Goal: Complete application form

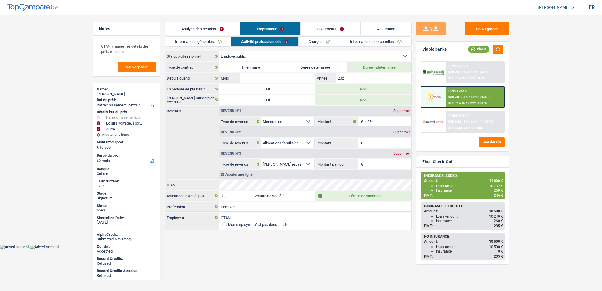
select select "houseOrGarden"
select select "hobbies"
select select "other"
select select "60"
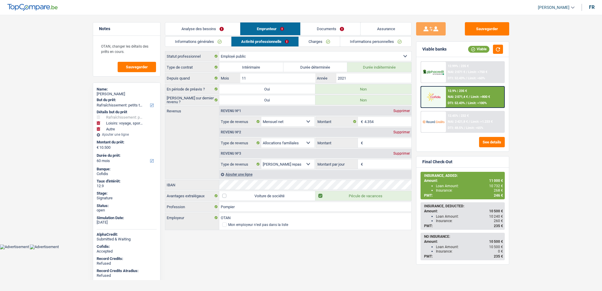
select select "publicEmployee"
select select "netSalary"
select select "familyAllowances"
select select "mealVouchers"
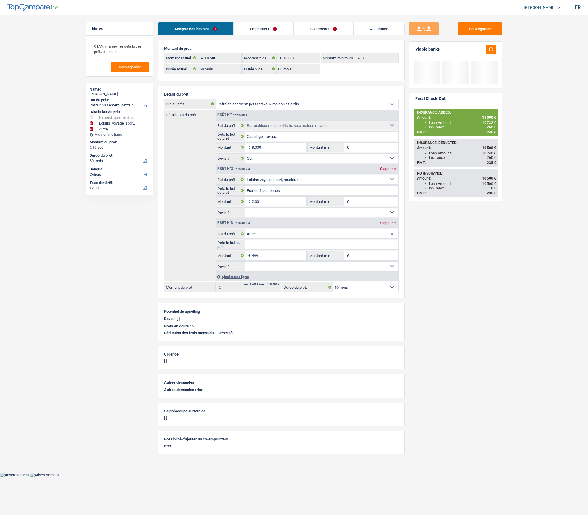
select select "houseOrGarden"
select select "hobbies"
select select "other"
select select "60"
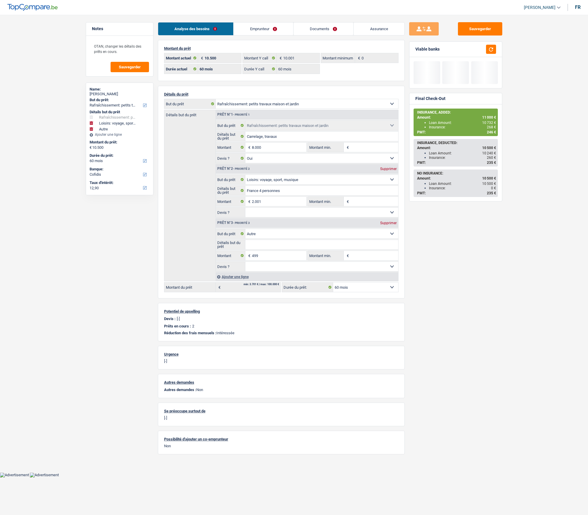
select select "60"
select select "houseOrGarden"
select select "yes"
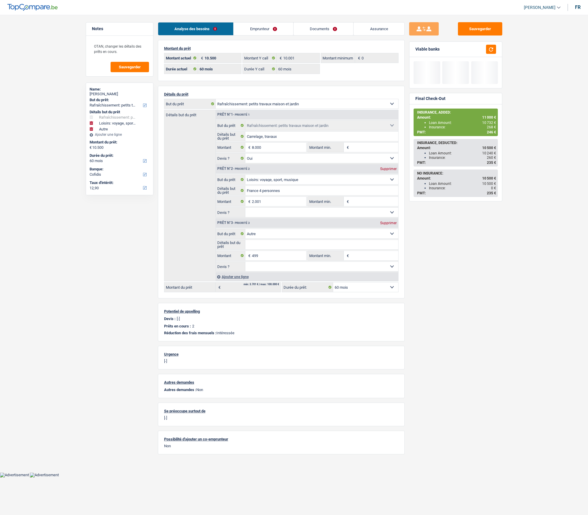
select select "hobbies"
select select "other"
select select "60"
drag, startPoint x: 0, startPoint y: 0, endPoint x: 265, endPoint y: 27, distance: 266.8
click at [265, 27] on link "Emprunteur" at bounding box center [263, 28] width 60 height 13
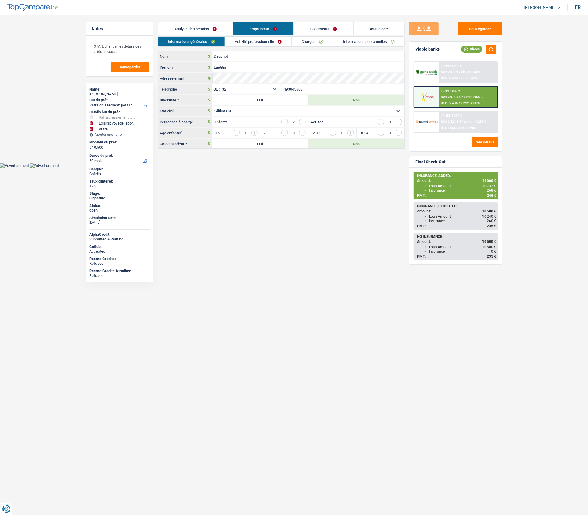
click at [387, 37] on link "Informations personnelles" at bounding box center [368, 42] width 71 height 10
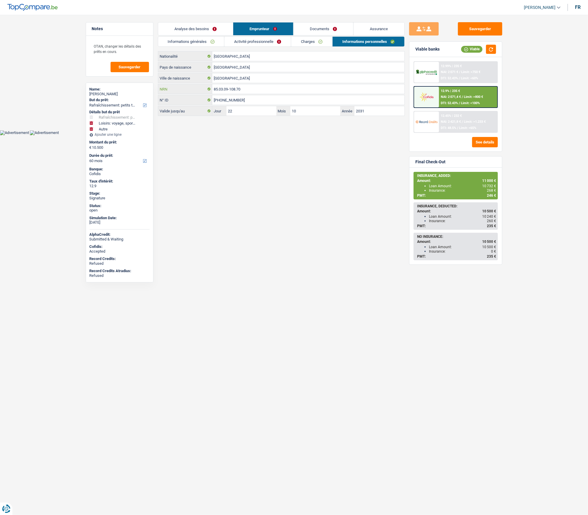
click at [251, 90] on input "85.03.09-108.70" at bounding box center [308, 88] width 192 height 9
